Goal: Information Seeking & Learning: Learn about a topic

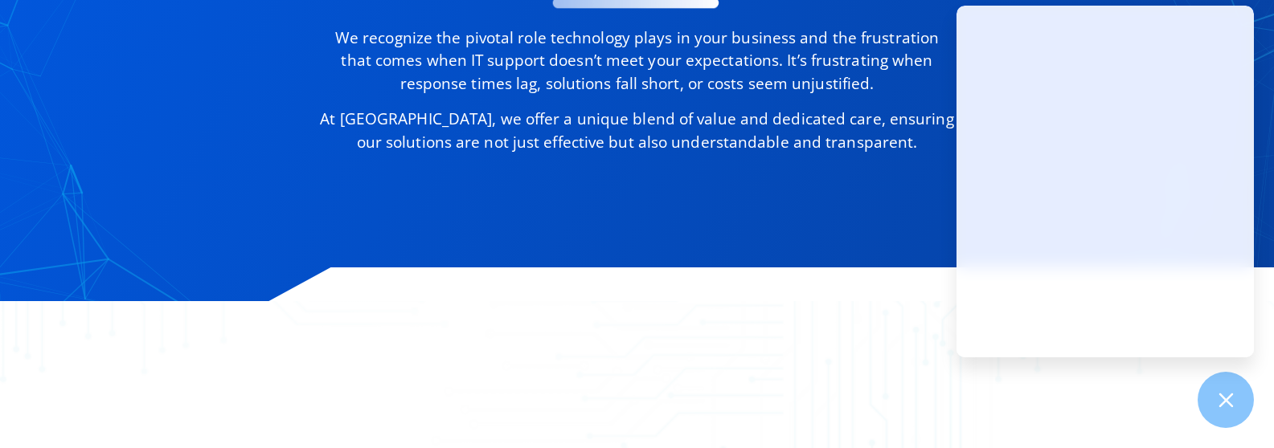
scroll to position [1205, 0]
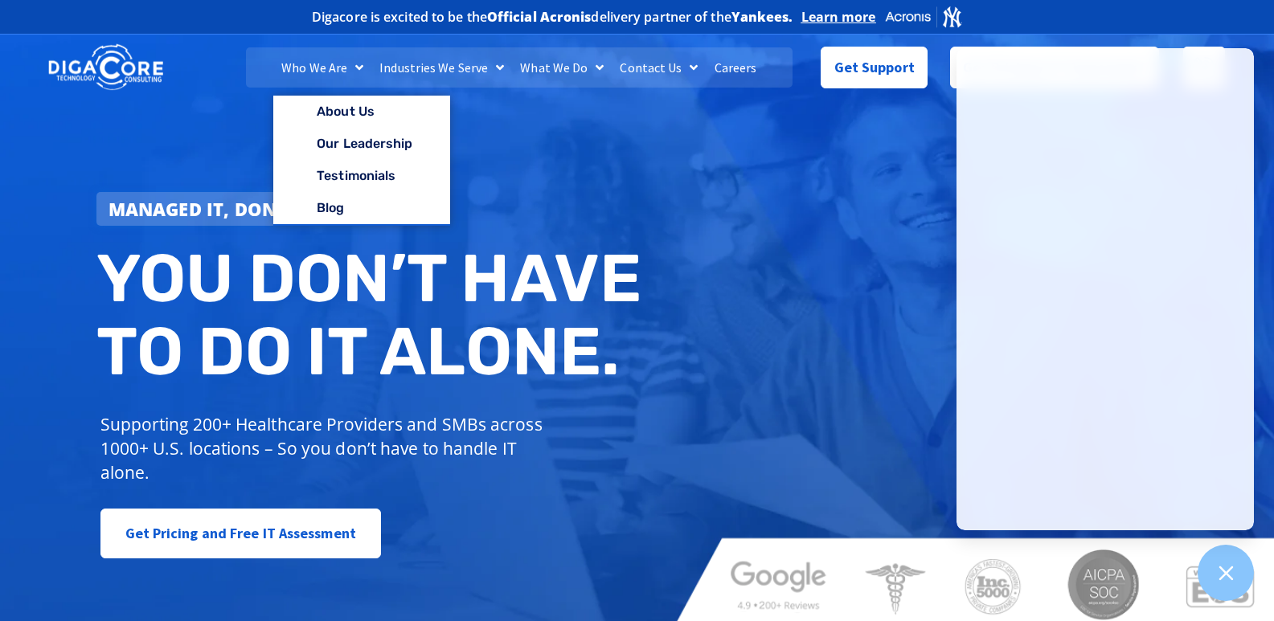
click at [340, 61] on link "Who We Are" at bounding box center [322, 67] width 98 height 40
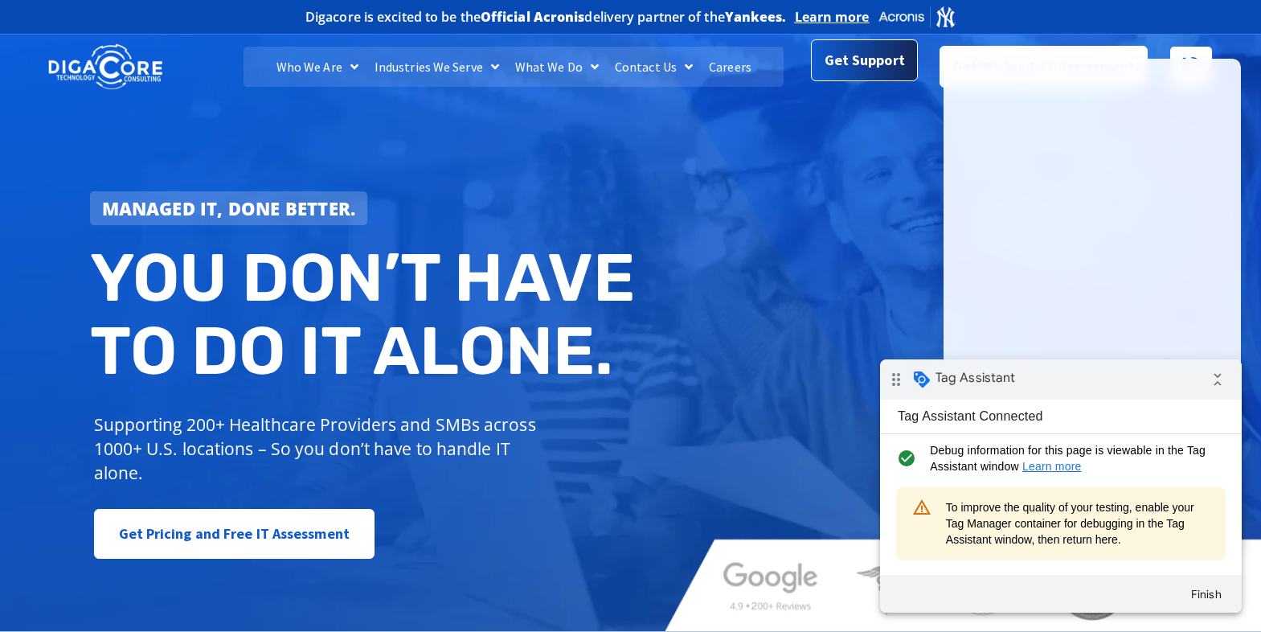
click at [834, 69] on span "Get Support" at bounding box center [864, 60] width 80 height 32
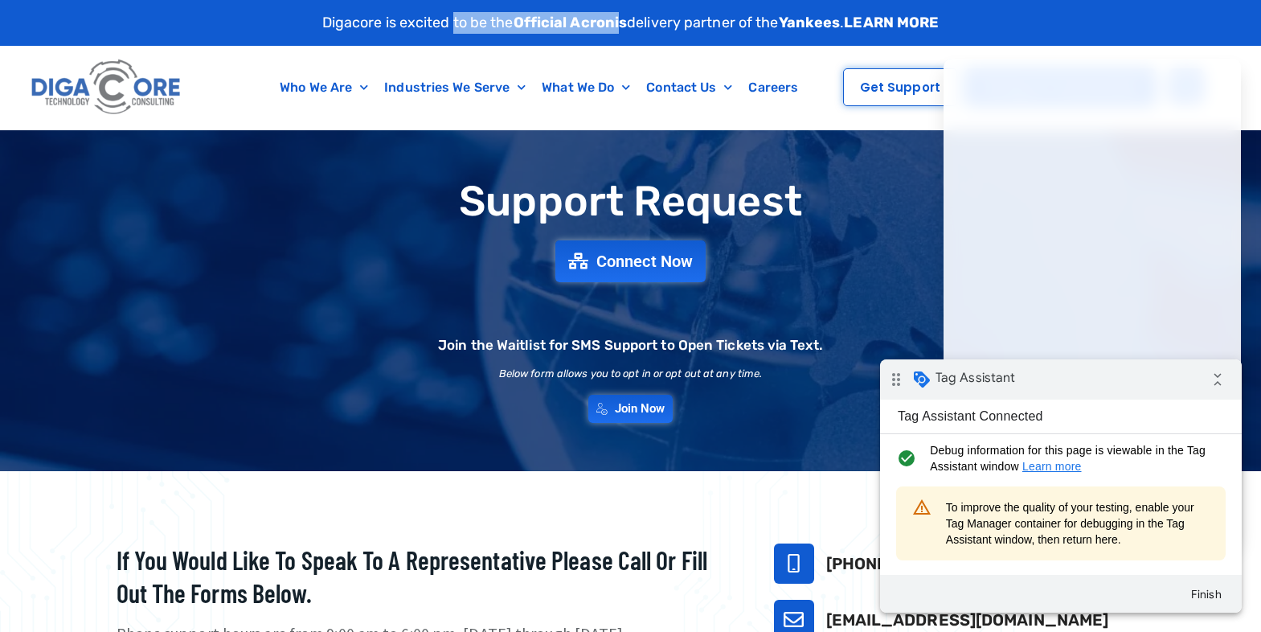
drag, startPoint x: 616, startPoint y: 21, endPoint x: 446, endPoint y: 23, distance: 170.4
click at [446, 23] on p "Digacore is excited to be the Official Acronis delivery partner of the Yankees …" at bounding box center [630, 23] width 617 height 22
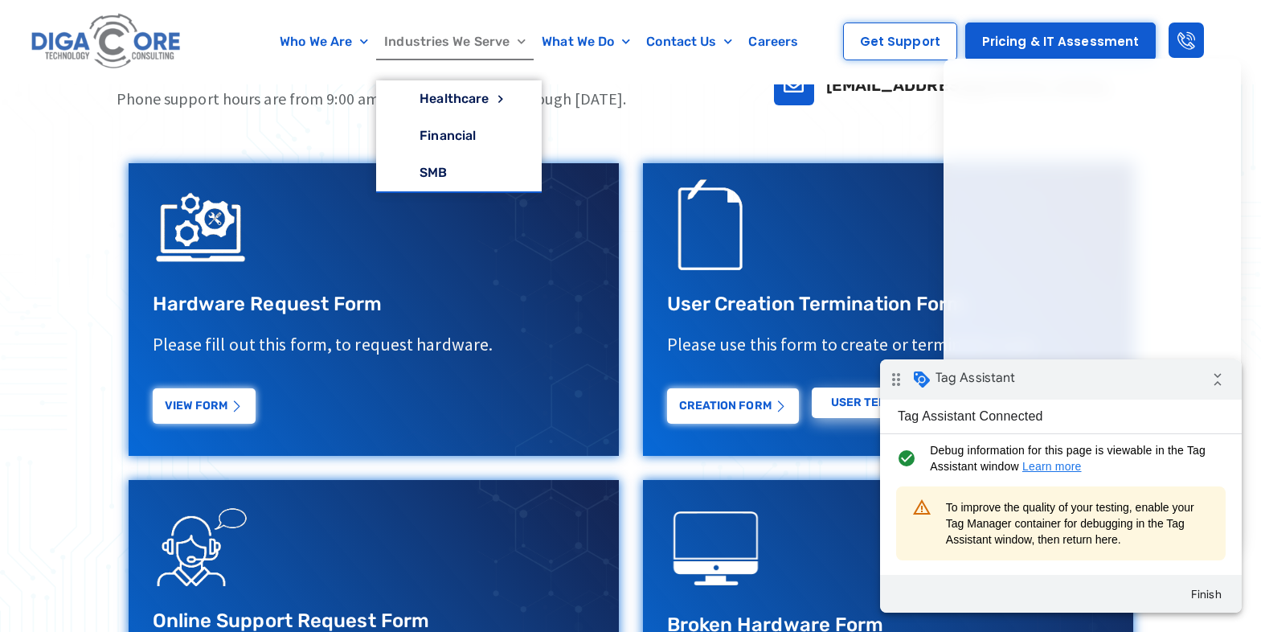
scroll to position [562, 0]
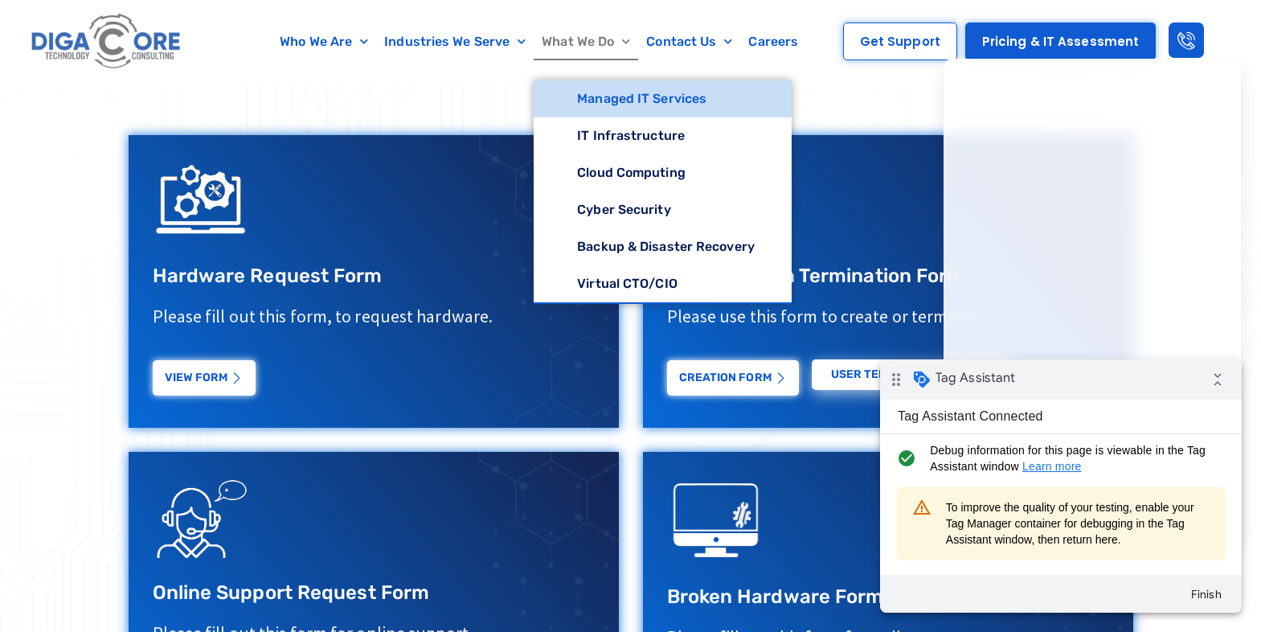
click at [600, 96] on link "Managed IT Services" at bounding box center [663, 98] width 258 height 37
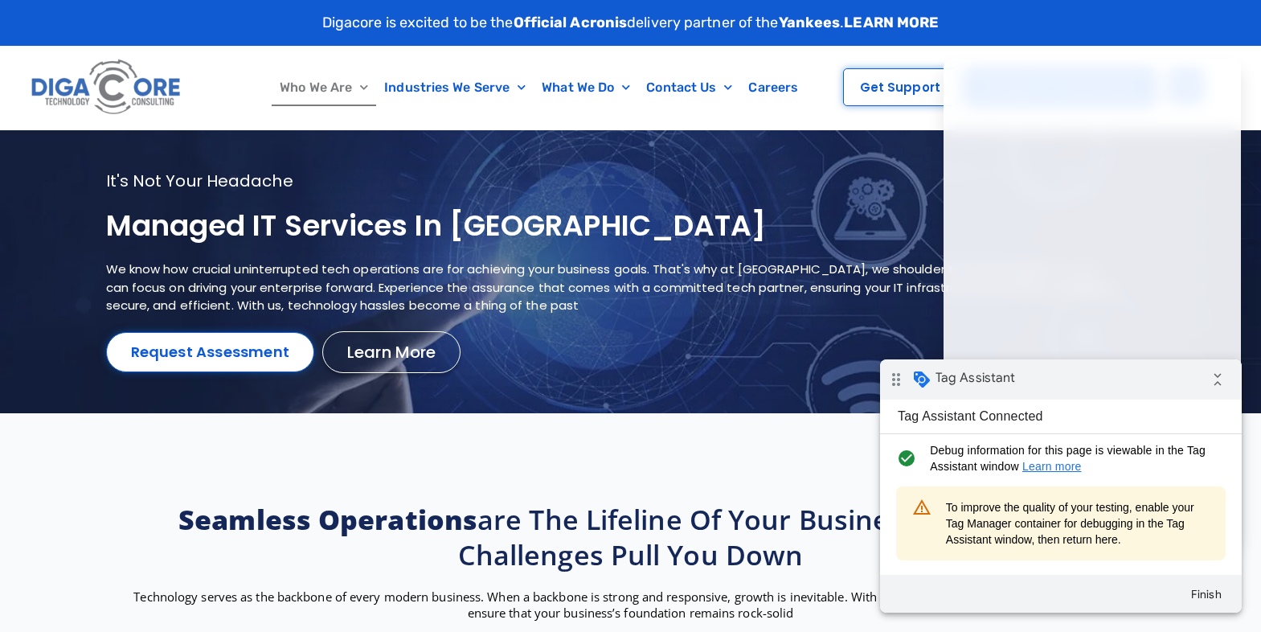
click at [324, 85] on link "Who We Are" at bounding box center [324, 87] width 104 height 37
